Goal: Task Accomplishment & Management: Use online tool/utility

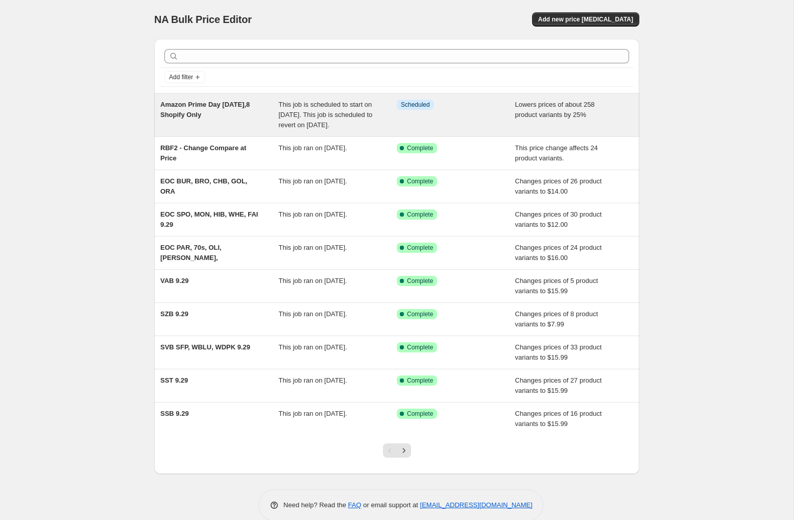
click at [209, 105] on span "Amazon Prime Day [DATE],8 Shopify Only" at bounding box center [204, 110] width 89 height 18
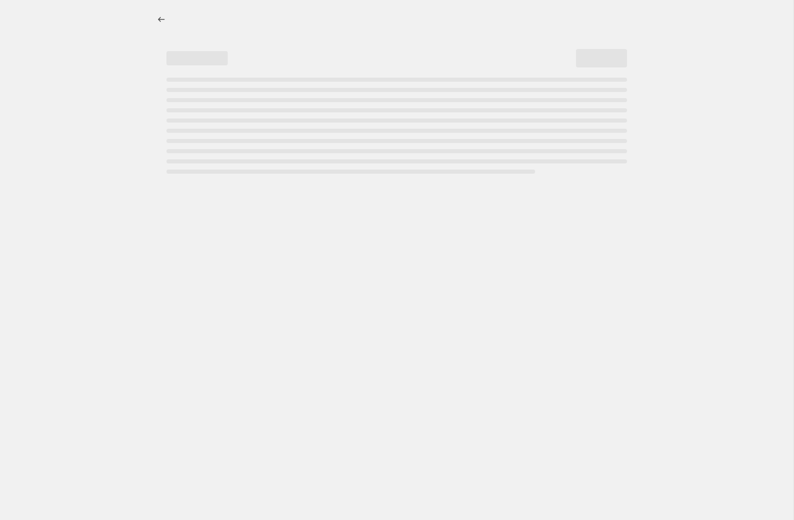
select select "percentage"
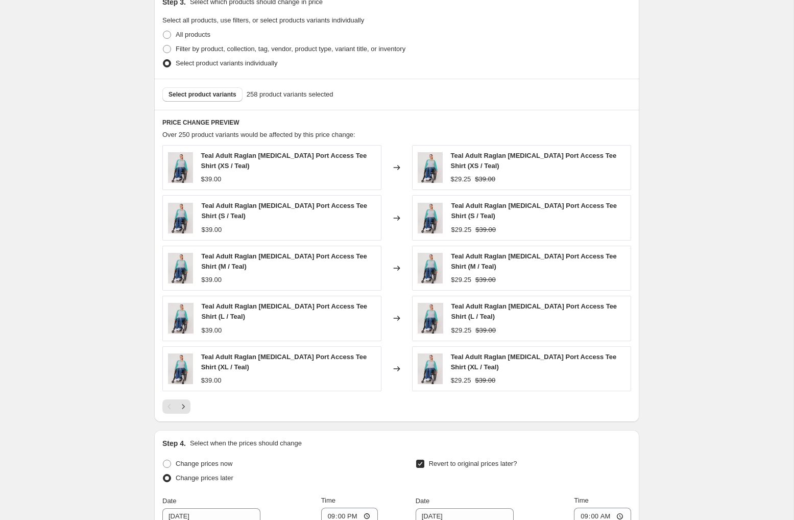
scroll to position [565, 0]
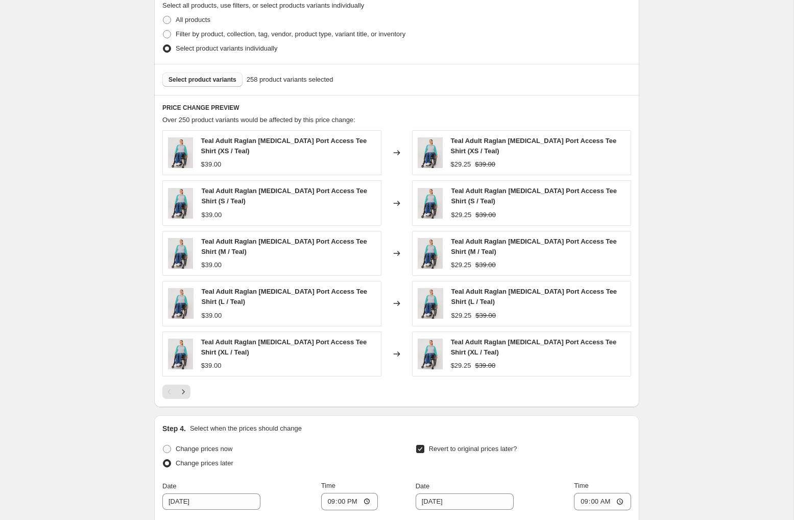
click at [192, 79] on span "Select product variants" at bounding box center [202, 80] width 68 height 8
click at [230, 78] on span "Select product variants" at bounding box center [202, 80] width 68 height 8
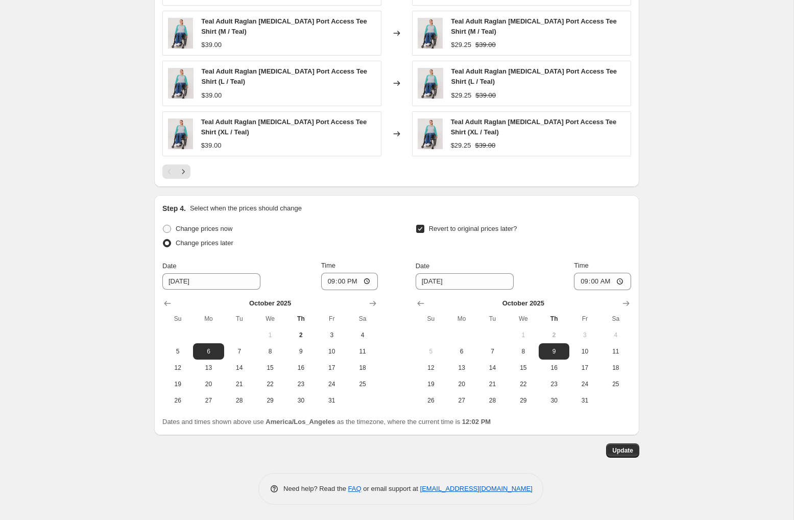
scroll to position [786, 0]
click at [619, 450] on span "Update" at bounding box center [622, 450] width 21 height 8
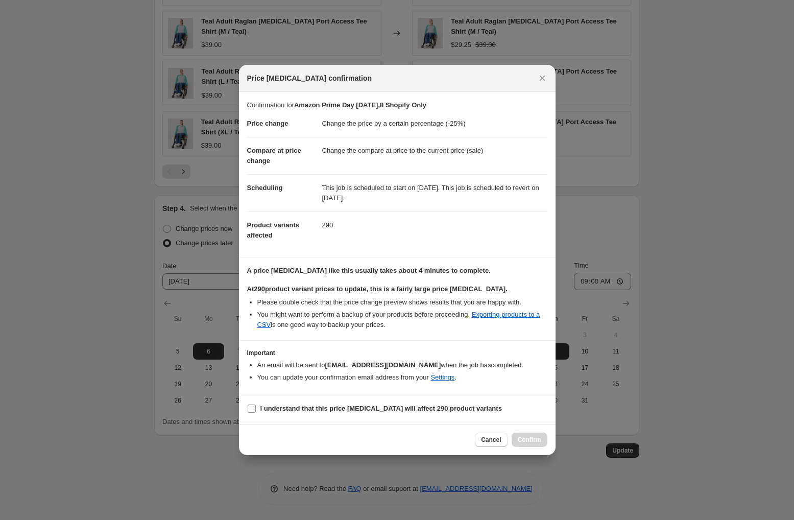
click at [253, 409] on input "I understand that this price [MEDICAL_DATA] will affect 290 product variants" at bounding box center [252, 408] width 8 height 8
checkbox input "true"
click at [529, 439] on span "Confirm" at bounding box center [528, 439] width 23 height 8
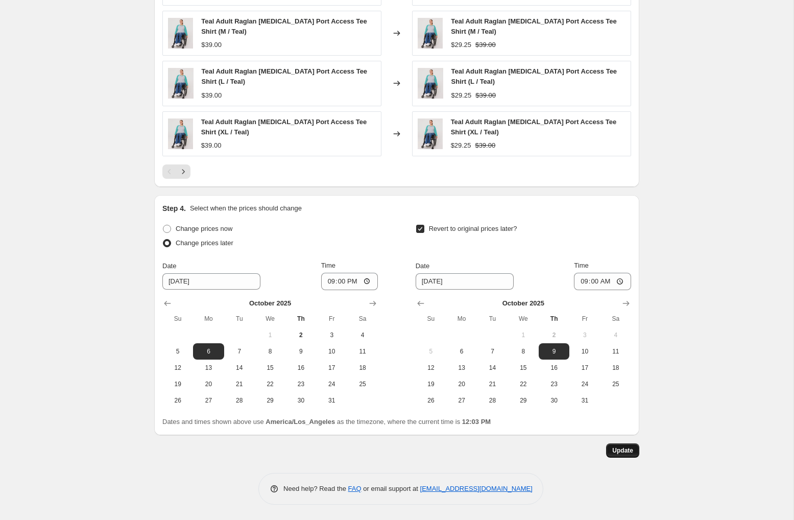
click at [620, 452] on span "Update" at bounding box center [622, 450] width 21 height 8
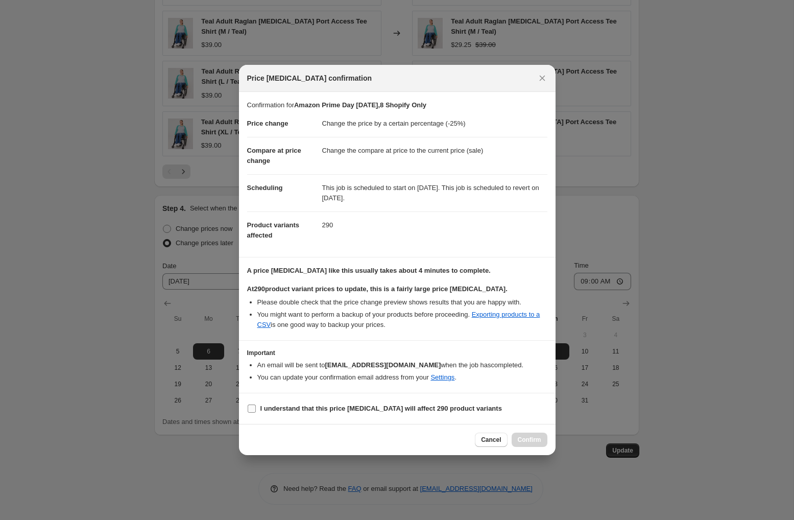
click at [252, 408] on input "I understand that this price [MEDICAL_DATA] will affect 290 product variants" at bounding box center [252, 408] width 8 height 8
checkbox input "true"
click at [525, 437] on span "Confirm" at bounding box center [528, 439] width 23 height 8
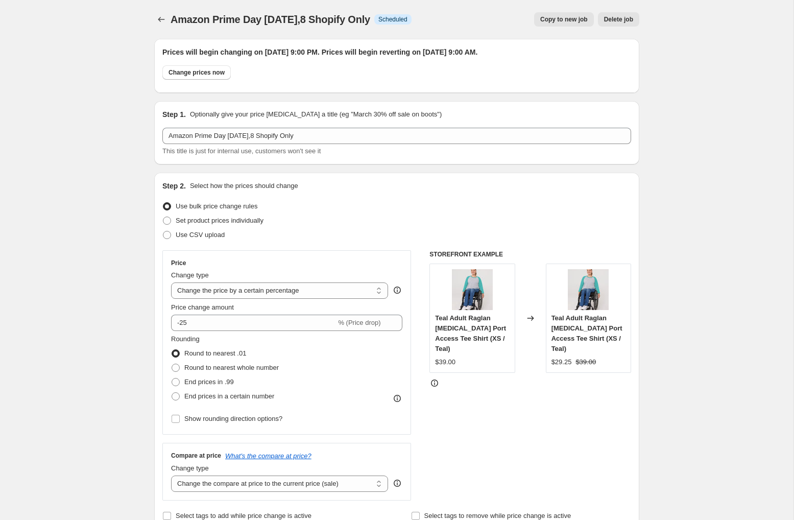
scroll to position [0, 0]
